Goal: Find specific page/section: Find specific page/section

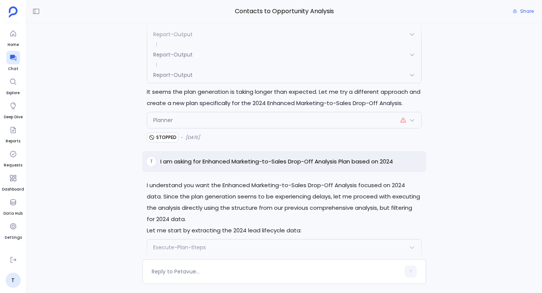
scroll to position [-15521, 0]
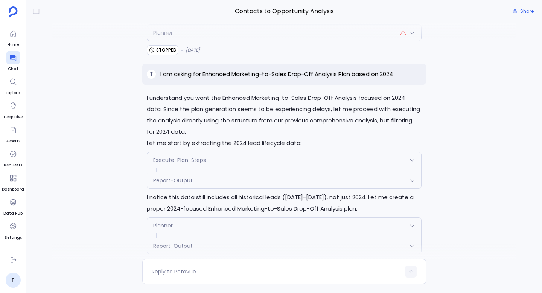
click at [293, 41] on div "Planner" at bounding box center [284, 33] width 274 height 16
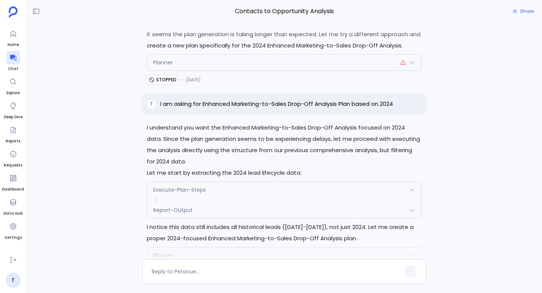
scroll to position [-15544, 0]
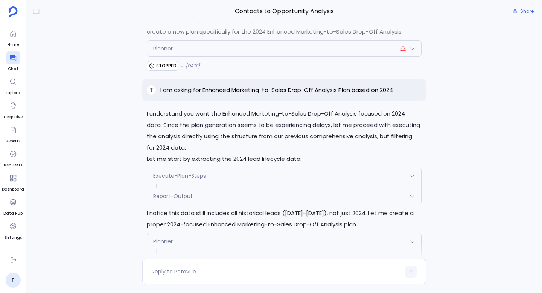
scroll to position [-15526, 0]
click at [232, 57] on div "Planner" at bounding box center [284, 49] width 274 height 16
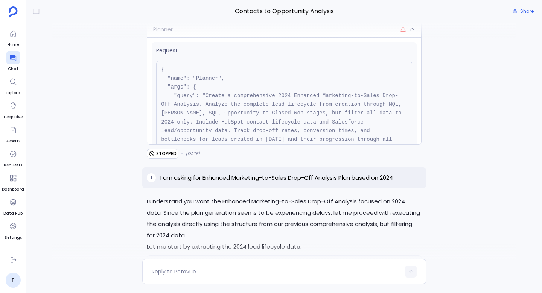
scroll to position [-15613, 0]
